Goal: Check status

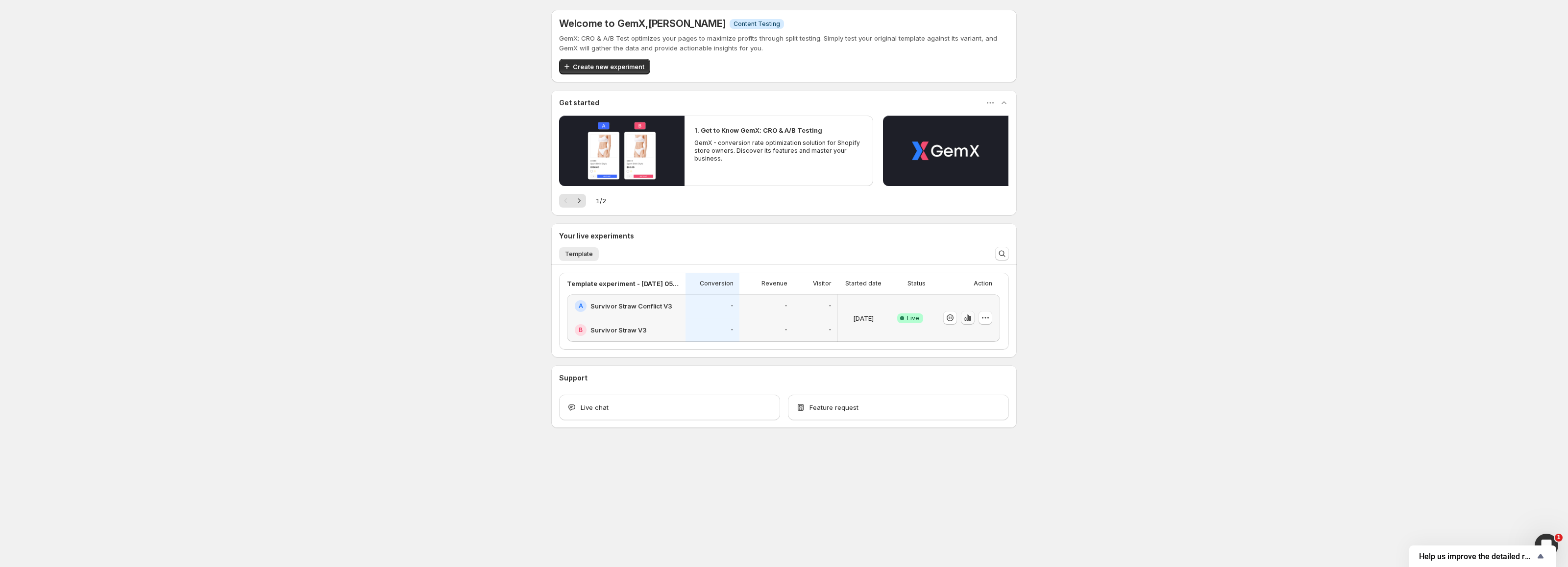
click at [972, 323] on icon "button" at bounding box center [968, 318] width 10 height 10
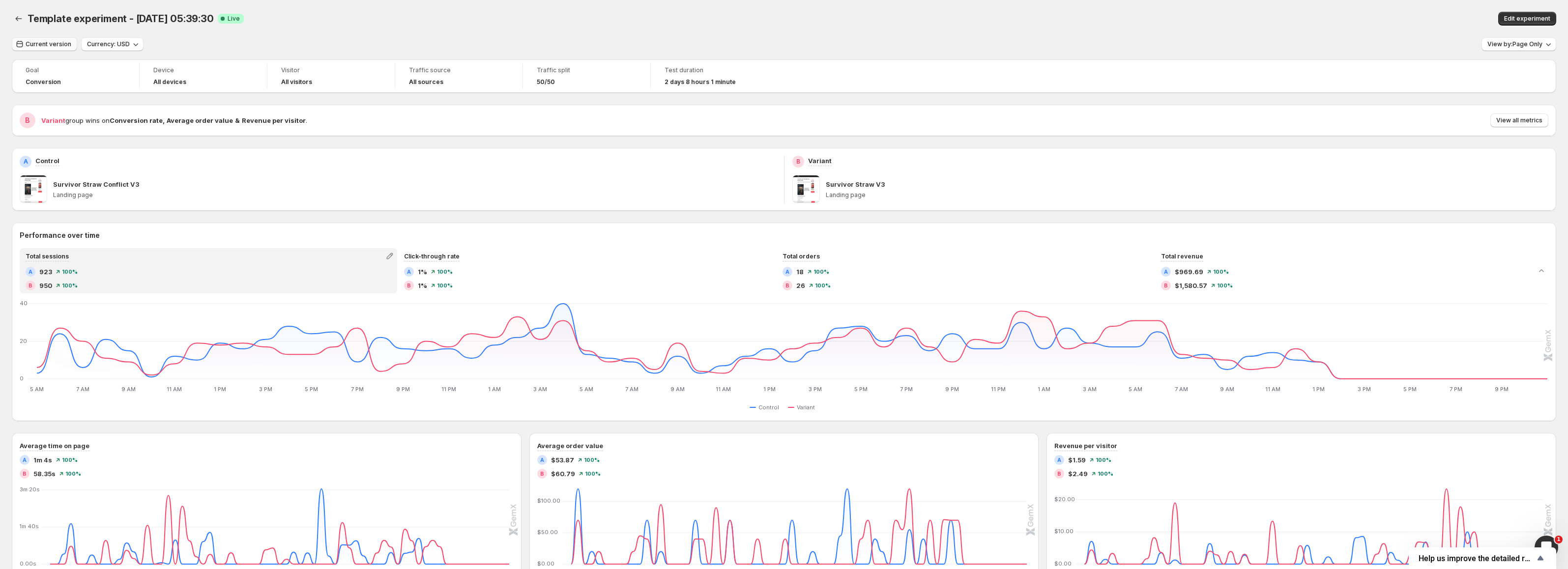
click at [63, 44] on span "Current version" at bounding box center [48, 44] width 45 height 8
click at [53, 42] on span "Current version" at bounding box center [48, 44] width 45 height 8
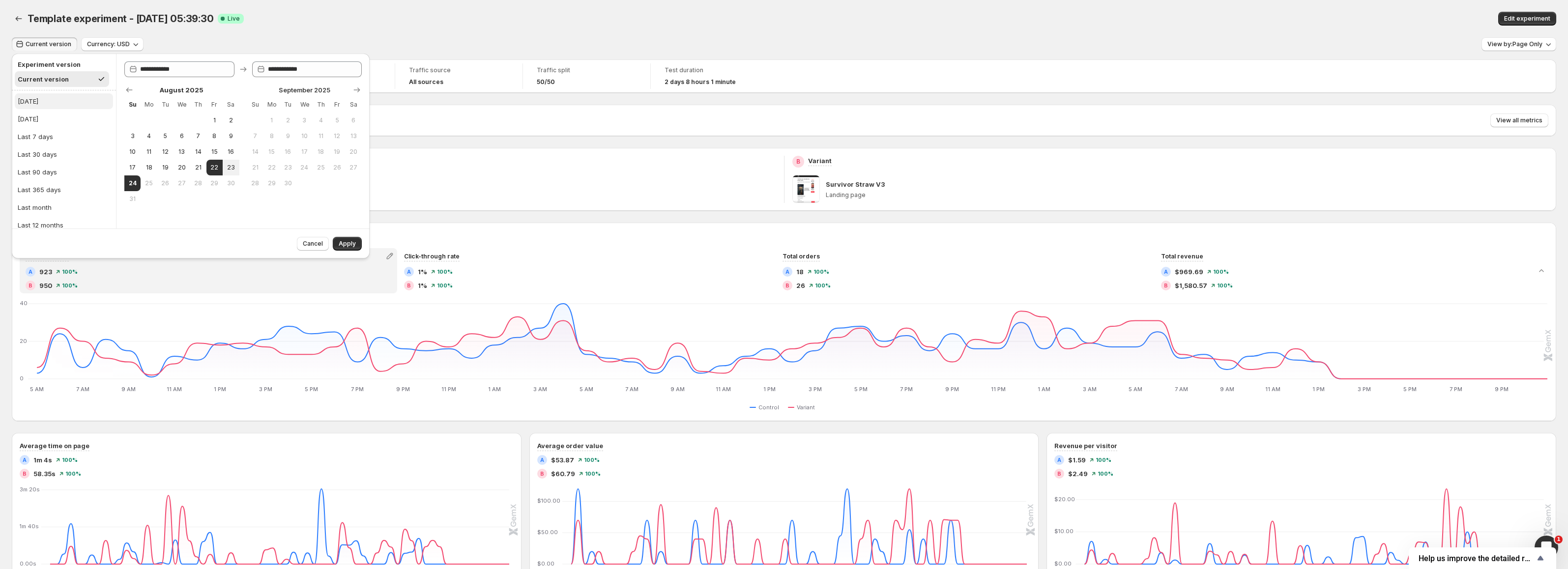
click at [32, 103] on div "[DATE]" at bounding box center [28, 102] width 21 height 10
type input "**********"
click at [351, 238] on button "Apply" at bounding box center [347, 244] width 29 height 14
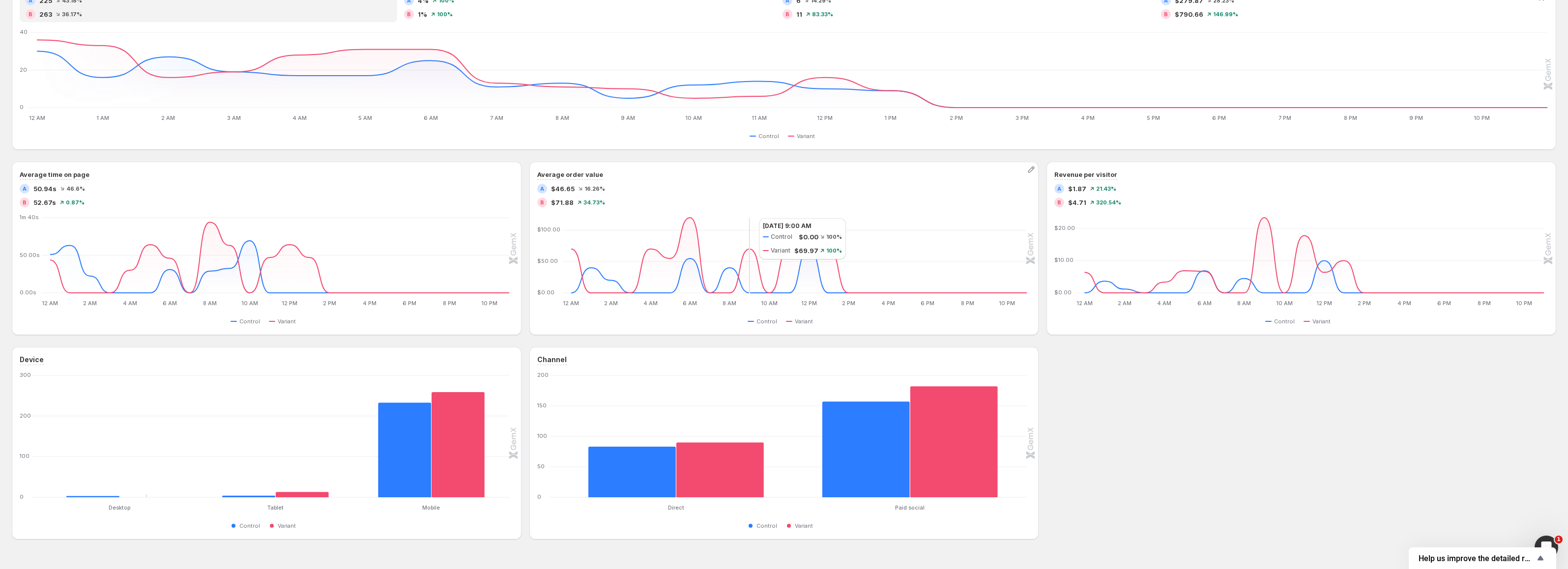
scroll to position [295, 0]
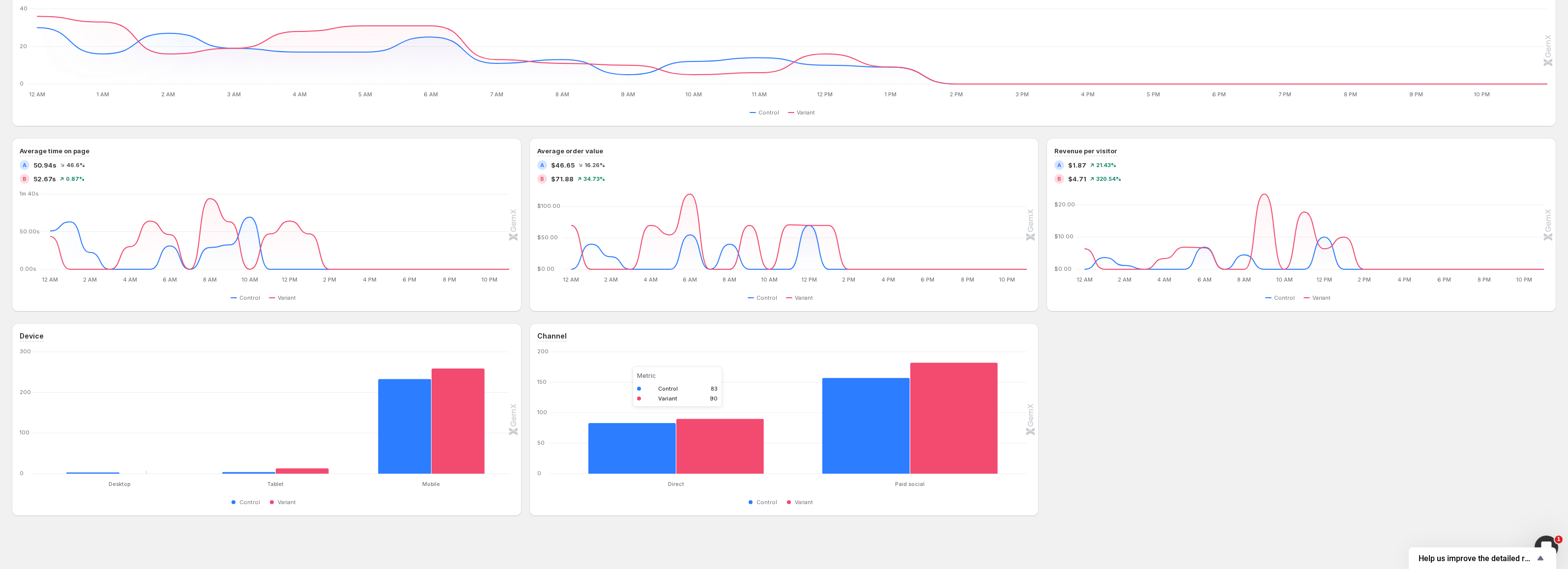
drag, startPoint x: 737, startPoint y: 367, endPoint x: 1137, endPoint y: 370, distance: 400.0
click at [1137, 370] on div "Device Desktop Desktop Tablet Tablet Mobile Mobile [PHONE_NUMBER] Control Varia…" at bounding box center [784, 420] width 1544 height 193
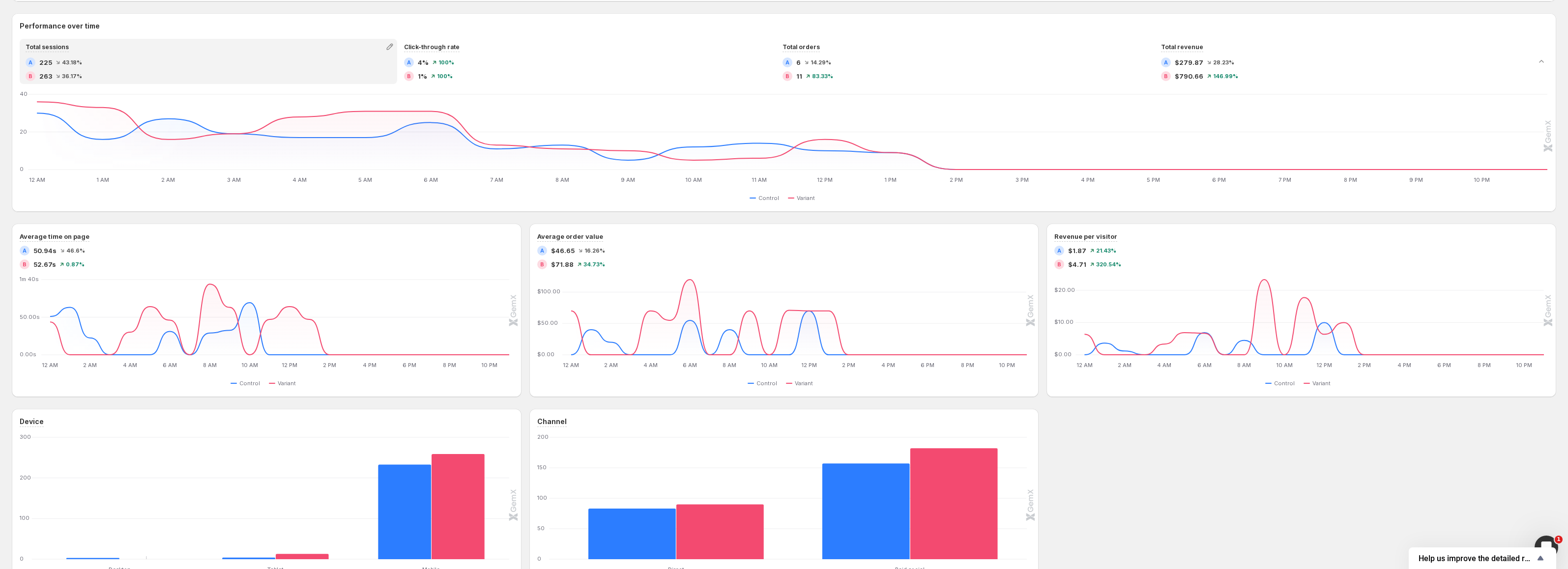
scroll to position [0, 0]
